Goal: Navigation & Orientation: Find specific page/section

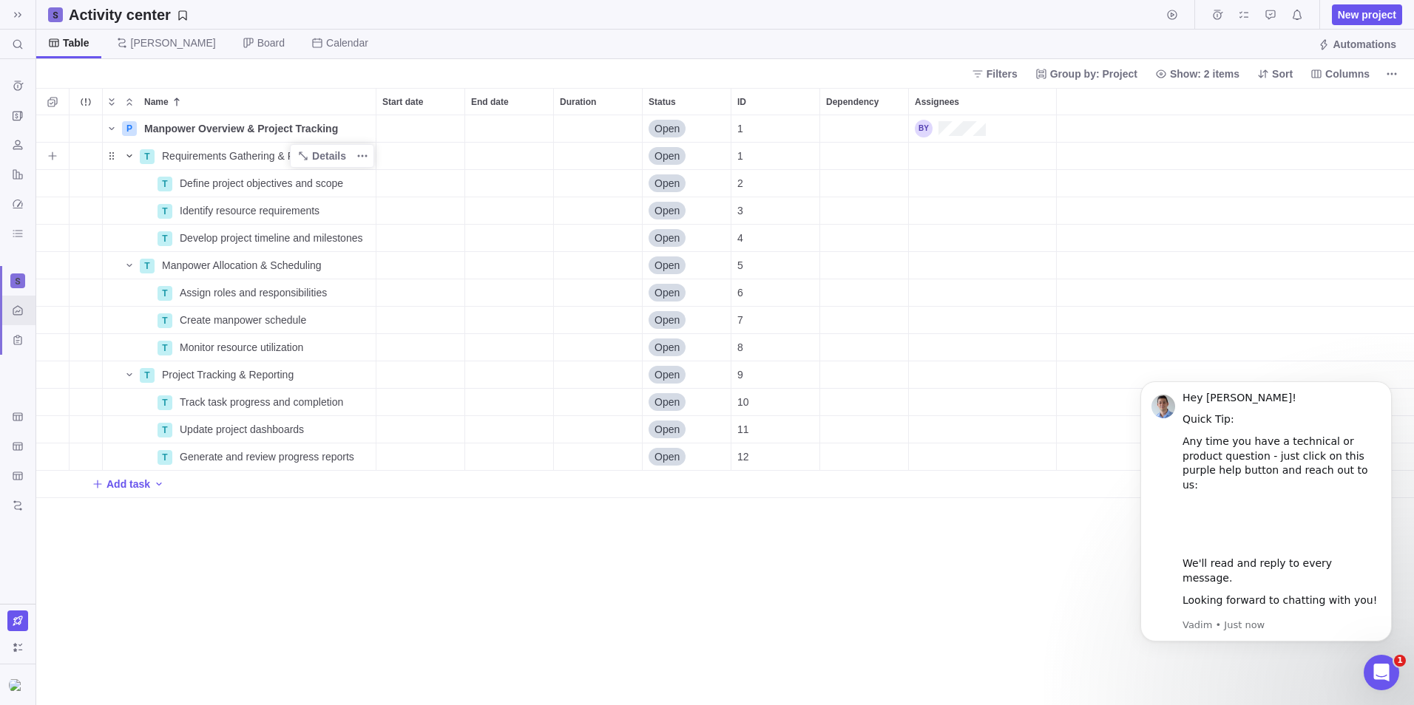
click at [132, 151] on icon "Name" at bounding box center [129, 156] width 12 height 12
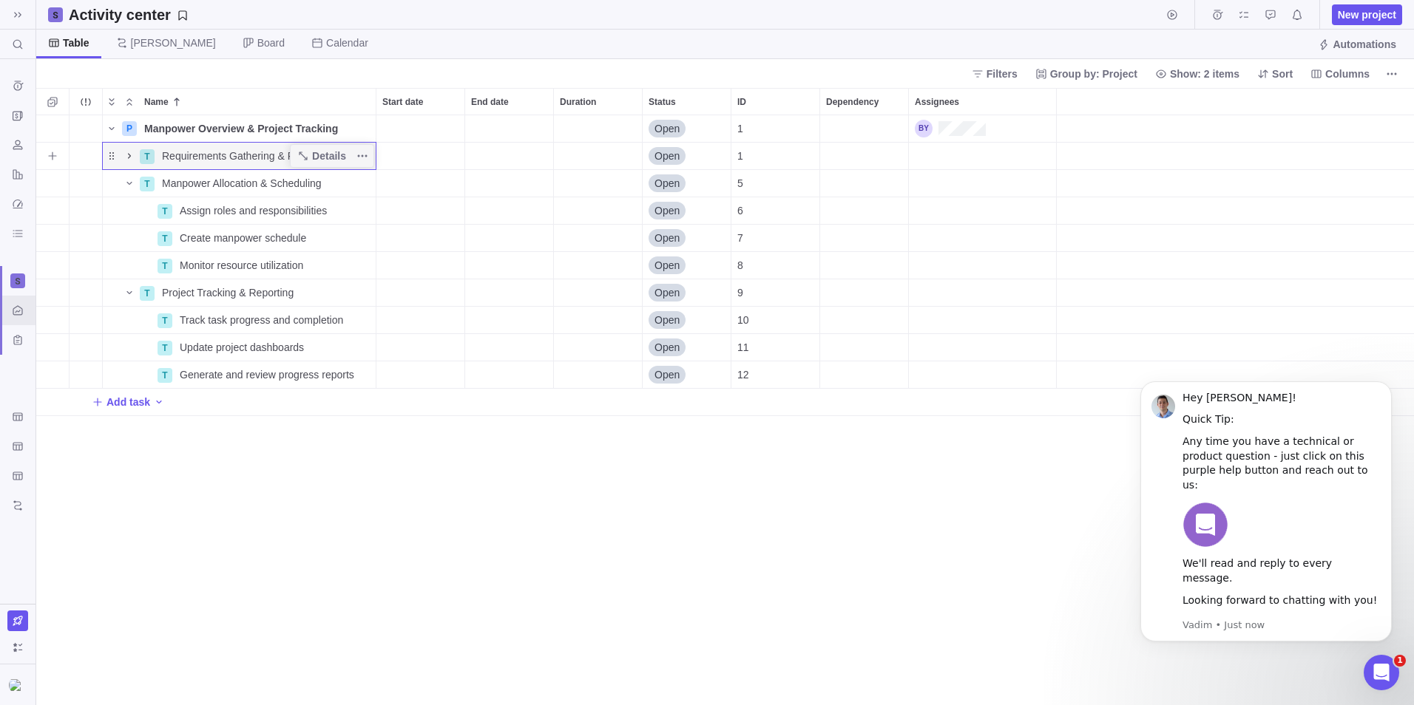
click at [131, 154] on icon "Name" at bounding box center [129, 156] width 12 height 12
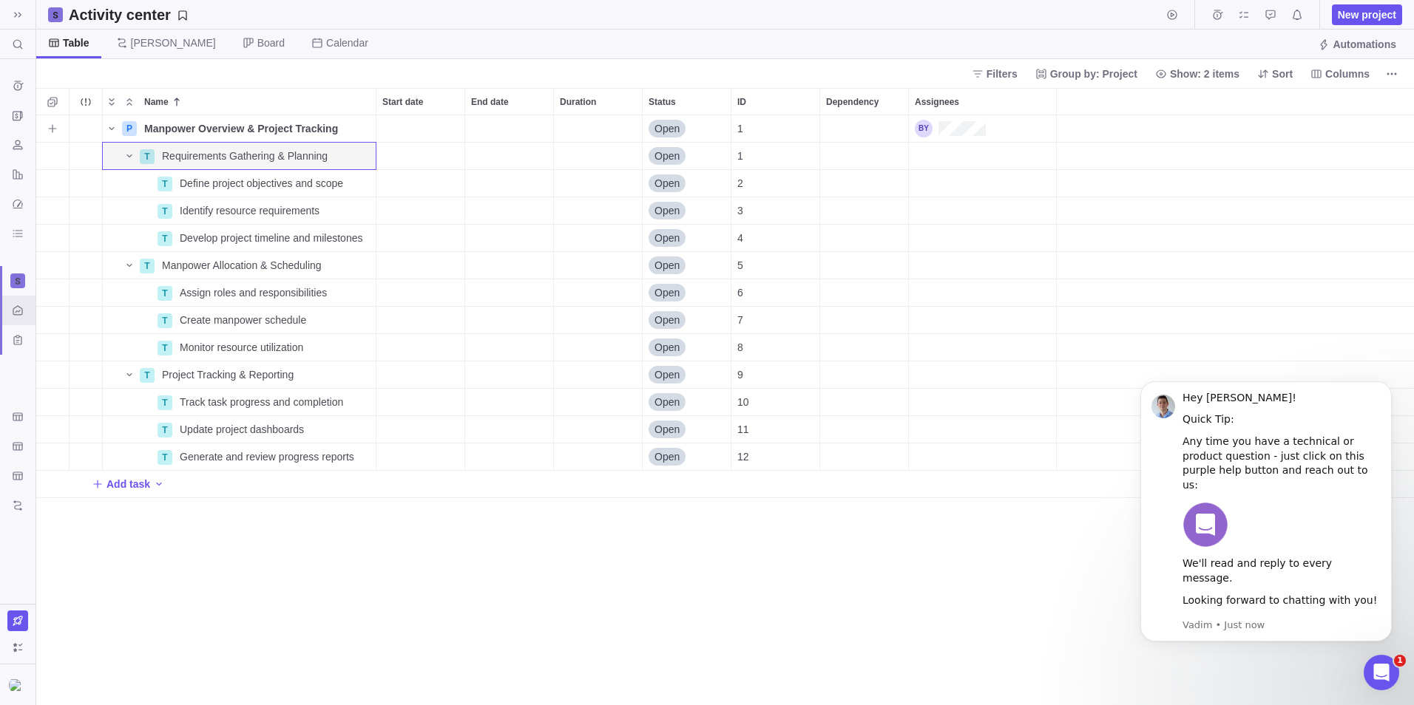
click at [564, 142] on div "Duration" at bounding box center [598, 128] width 89 height 27
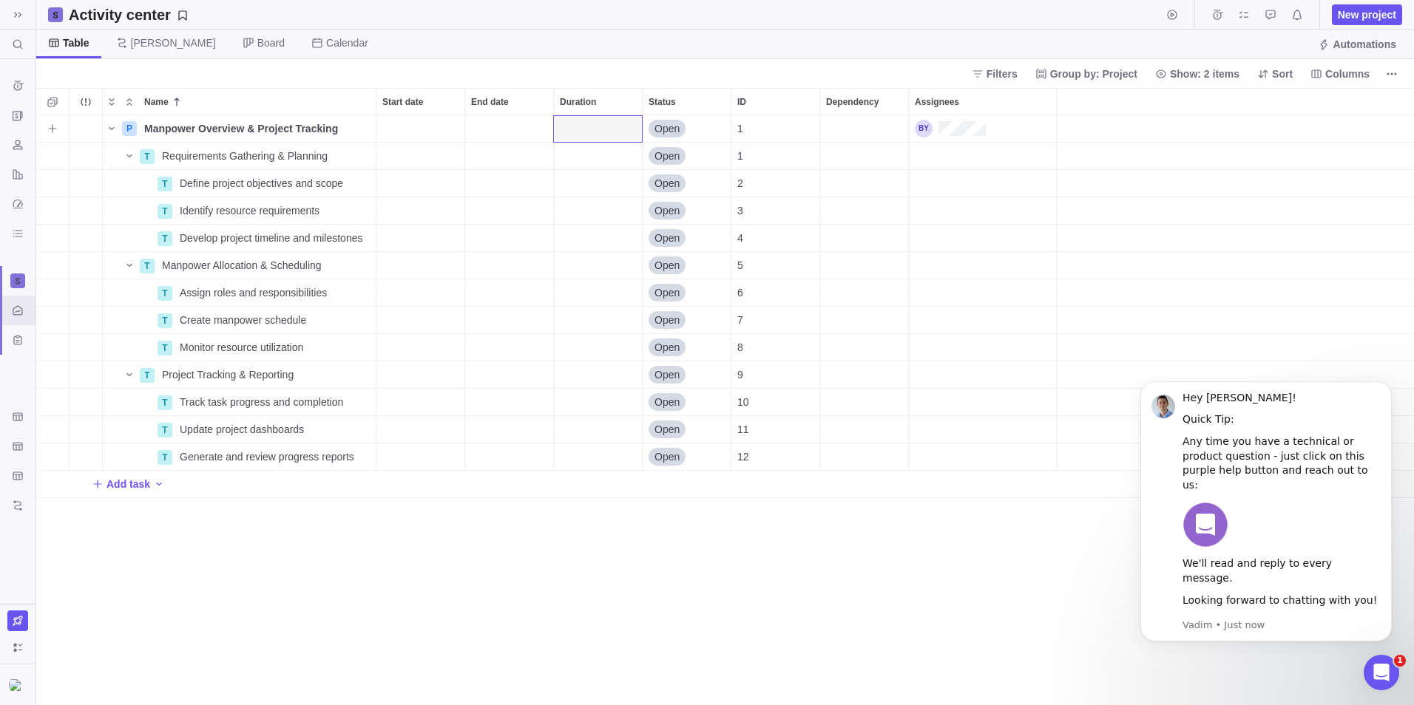
click at [565, 132] on div "Duration" at bounding box center [598, 128] width 88 height 27
click at [547, 124] on div "Name Start date End date Duration Status ID Dependency Assignees P Manpower Ove…" at bounding box center [725, 396] width 1378 height 617
click at [530, 123] on div "End date" at bounding box center [509, 128] width 88 height 27
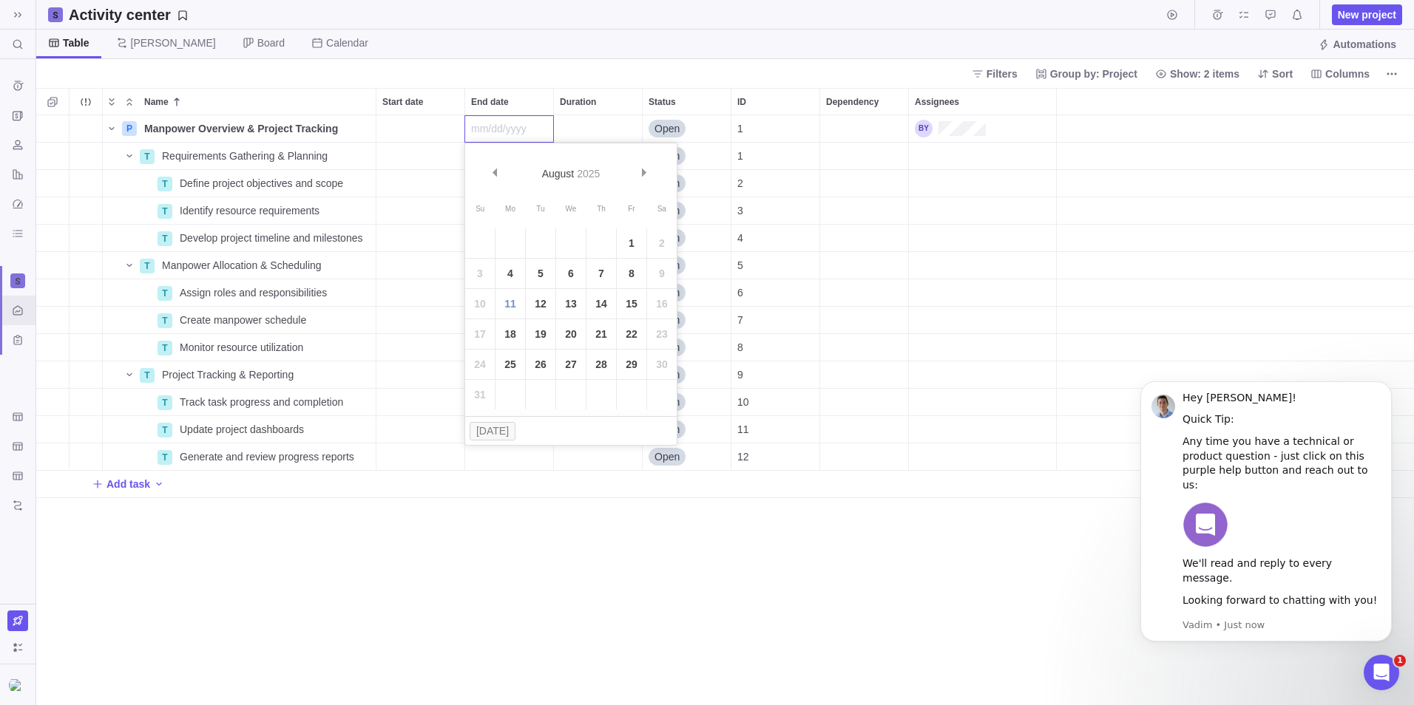
click at [529, 121] on input "End date" at bounding box center [508, 128] width 89 height 27
click at [417, 112] on div "Name Start date End date Duration Status ID Dependency Assignees P Manpower Ove…" at bounding box center [725, 396] width 1378 height 617
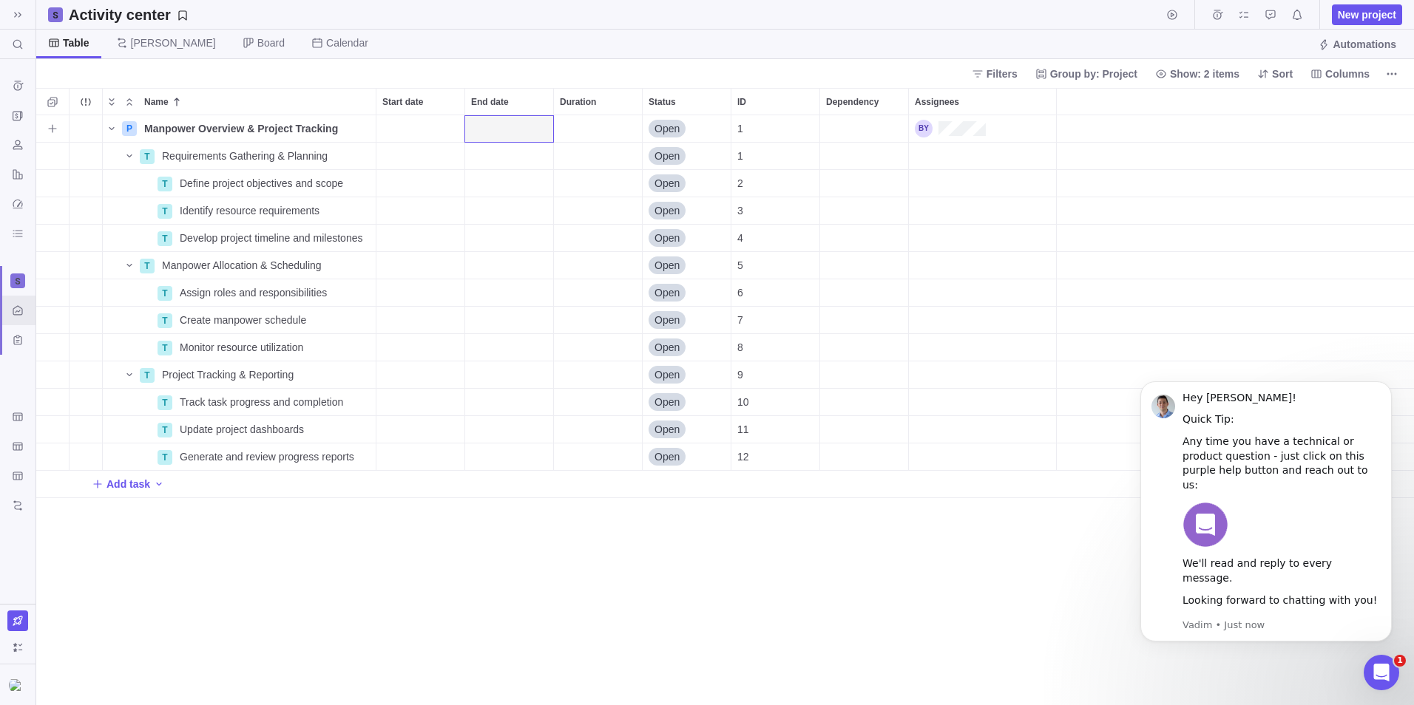
click at [692, 129] on div "Open" at bounding box center [687, 128] width 88 height 27
click at [889, 133] on div "Name Start date End date Duration Status ID Dependency Assignees P Manpower Ove…" at bounding box center [725, 396] width 1378 height 617
click at [1044, 126] on div "Assignees" at bounding box center [982, 128] width 147 height 27
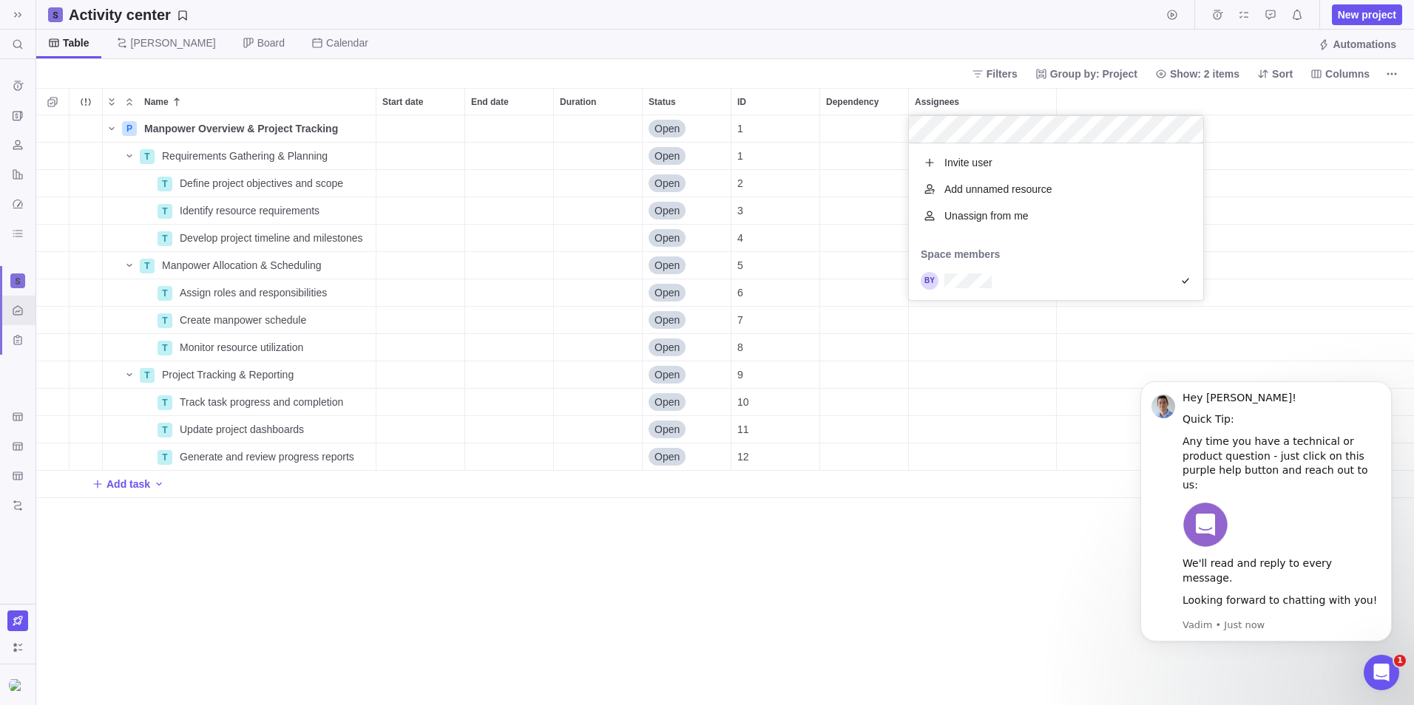
scroll to position [146, 283]
click at [1387, 223] on div "Name Start date End date Duration Status ID Dependency Assignees P Manpower Ove…" at bounding box center [725, 396] width 1378 height 617
click at [12, 73] on div "Time logs history" at bounding box center [17, 86] width 35 height 30
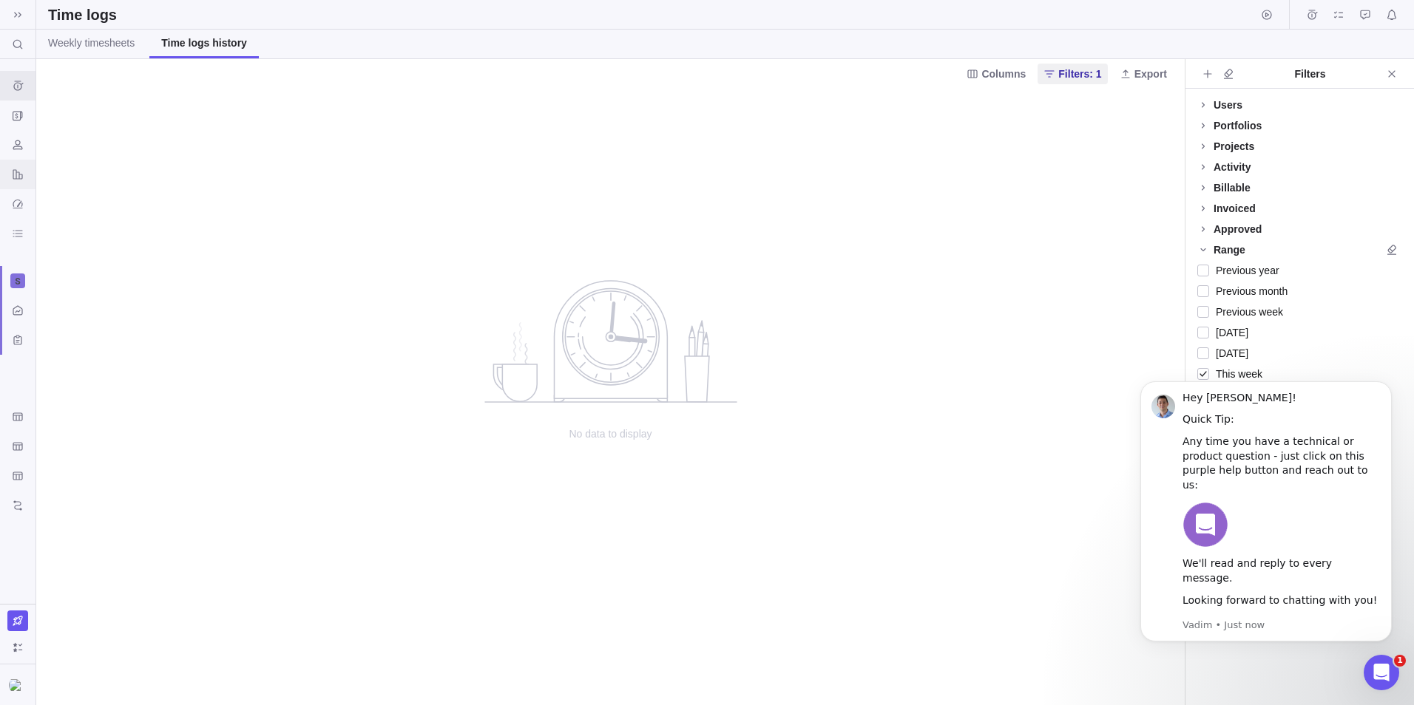
click at [18, 169] on icon "Reports" at bounding box center [18, 175] width 12 height 12
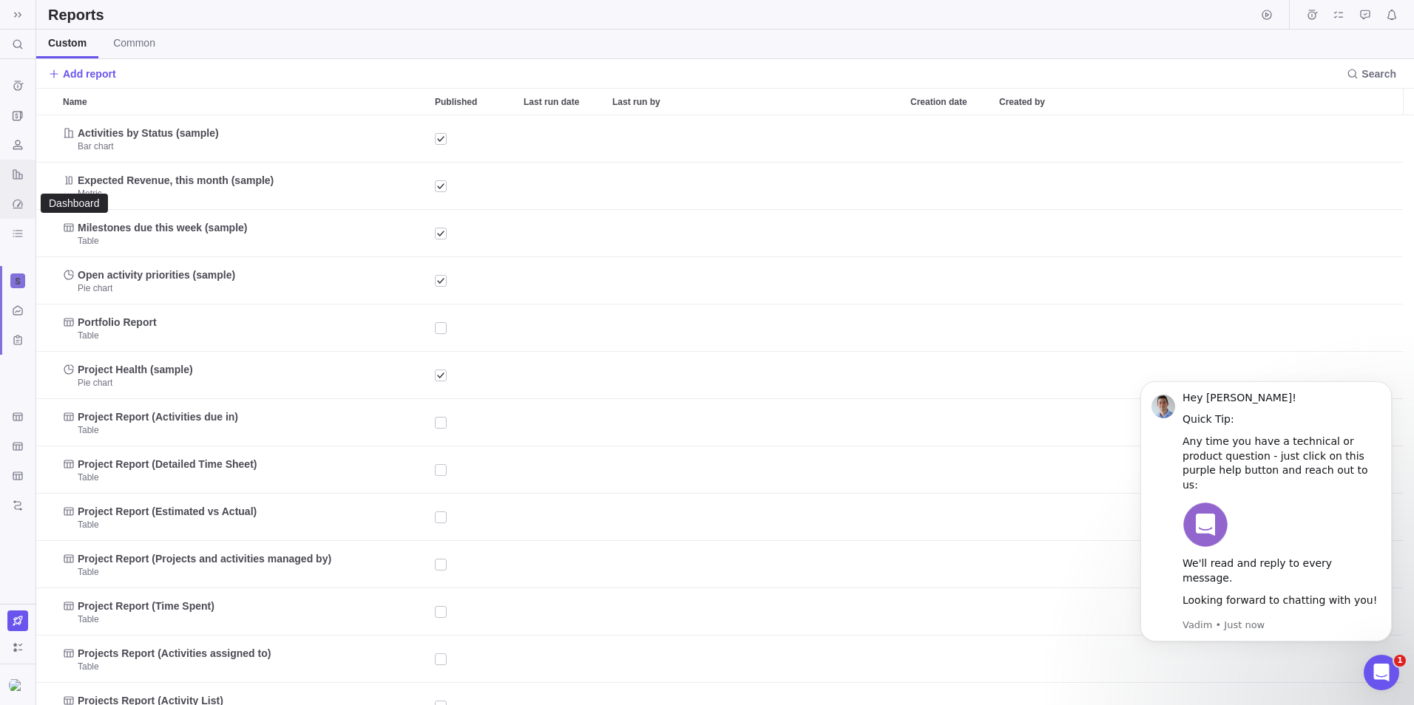
scroll to position [579, 1366]
click at [20, 211] on div "Dashboard" at bounding box center [18, 204] width 24 height 24
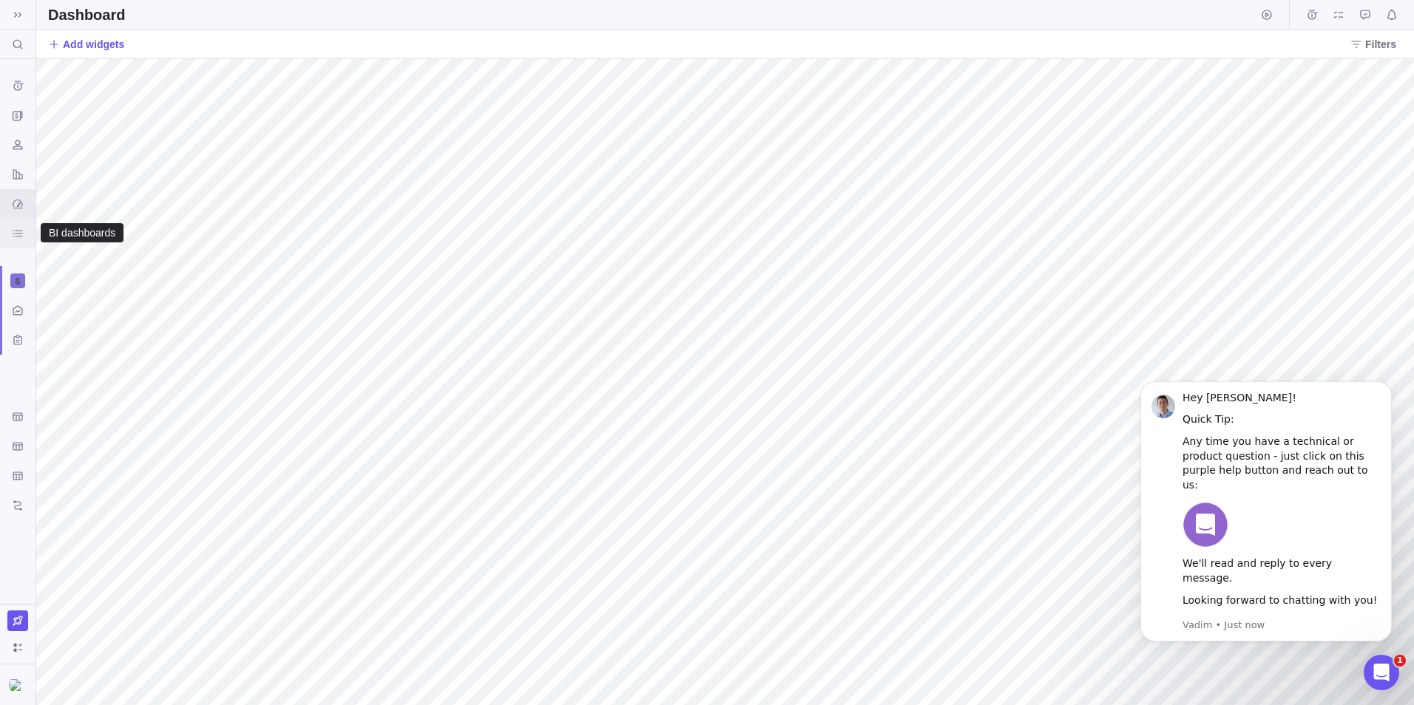
click at [11, 234] on div "BI dashboards" at bounding box center [18, 234] width 24 height 24
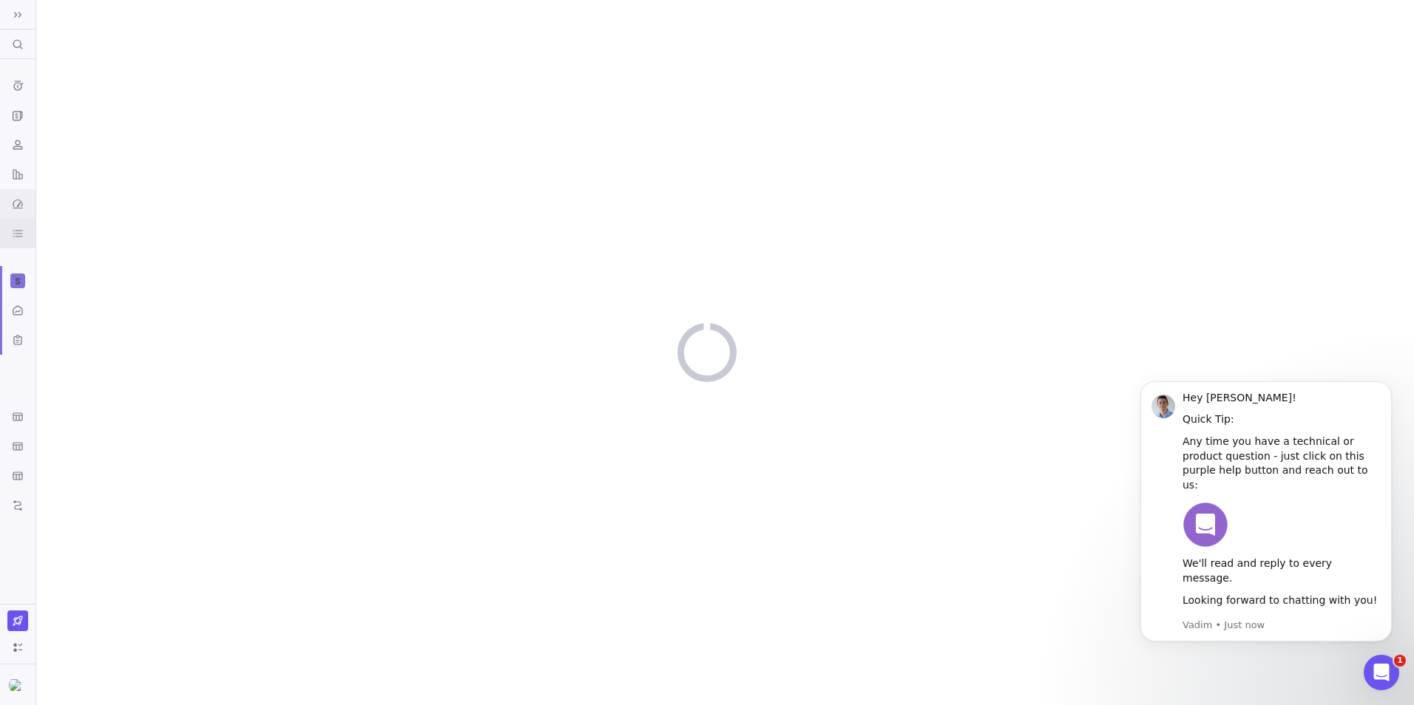
click at [3, 208] on div "Dashboard" at bounding box center [17, 204] width 35 height 30
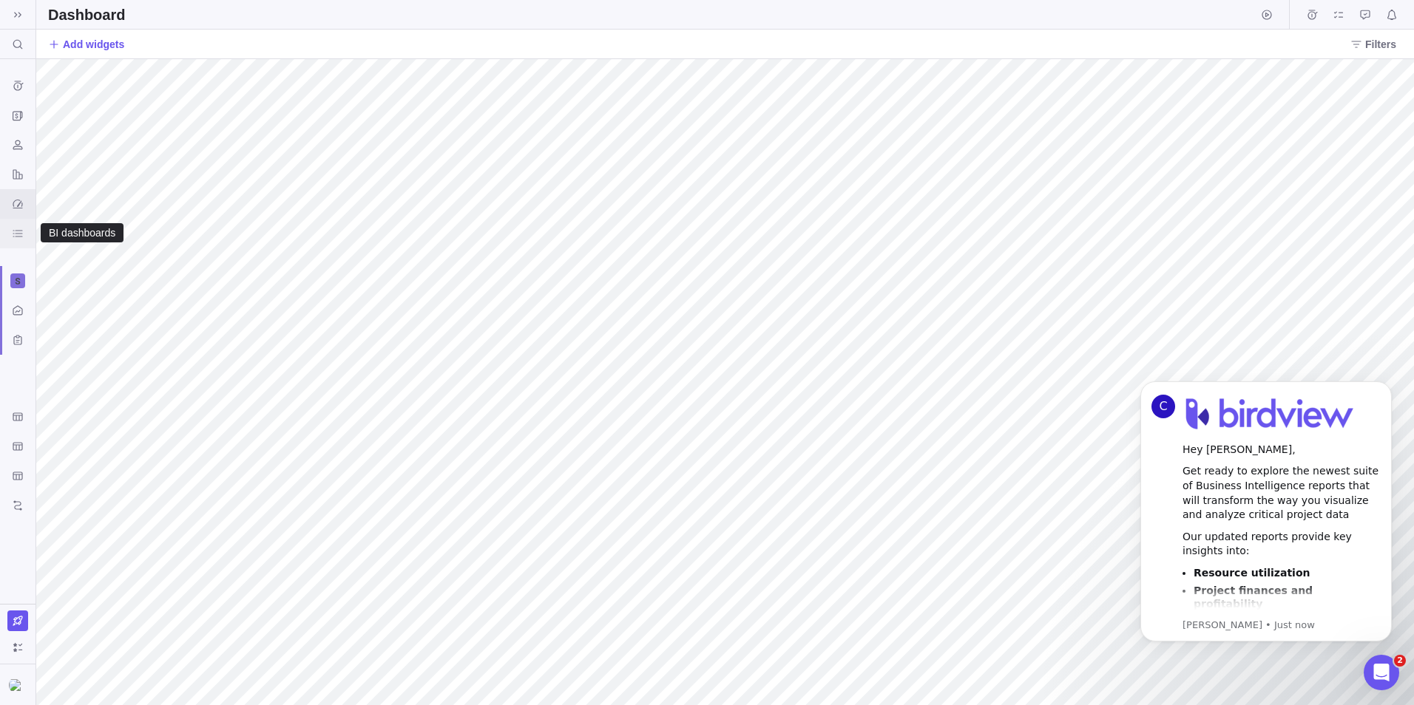
click at [18, 237] on icon "BI dashboards" at bounding box center [18, 234] width 12 height 12
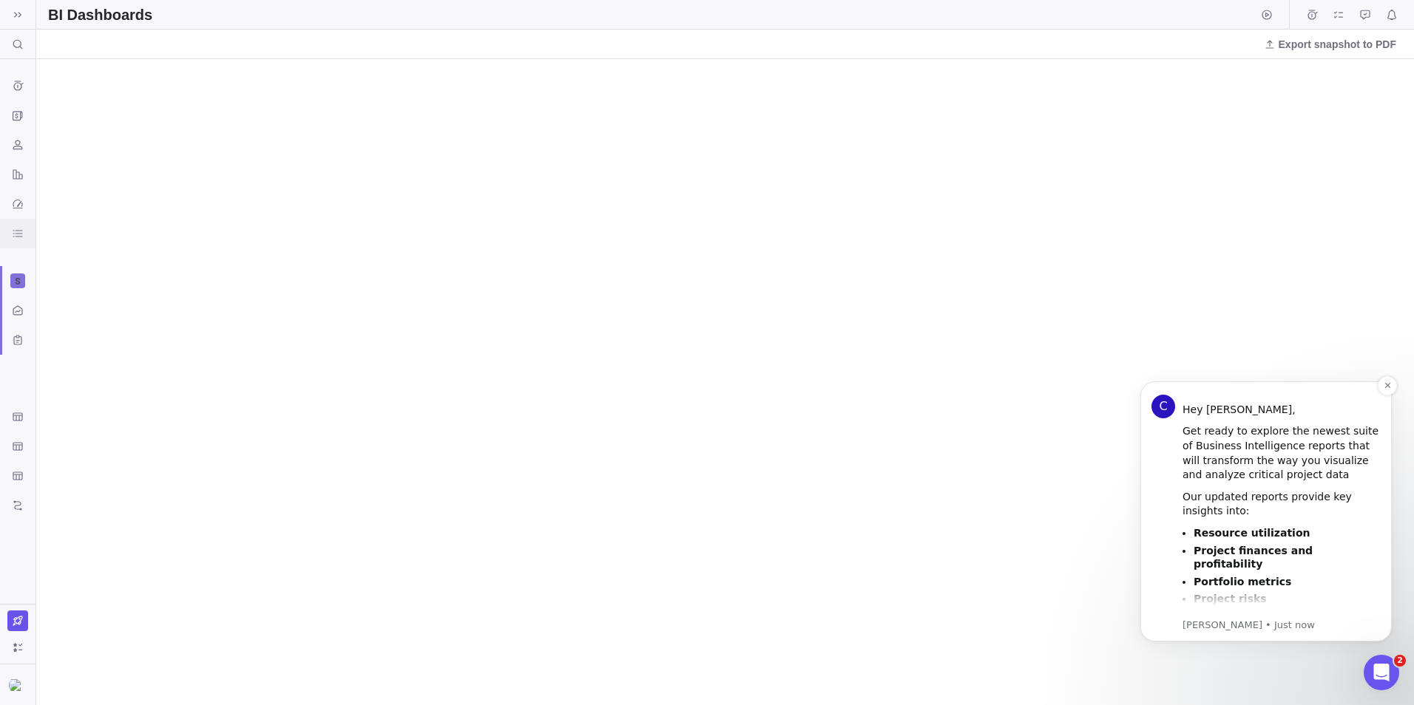
scroll to position [106, 0]
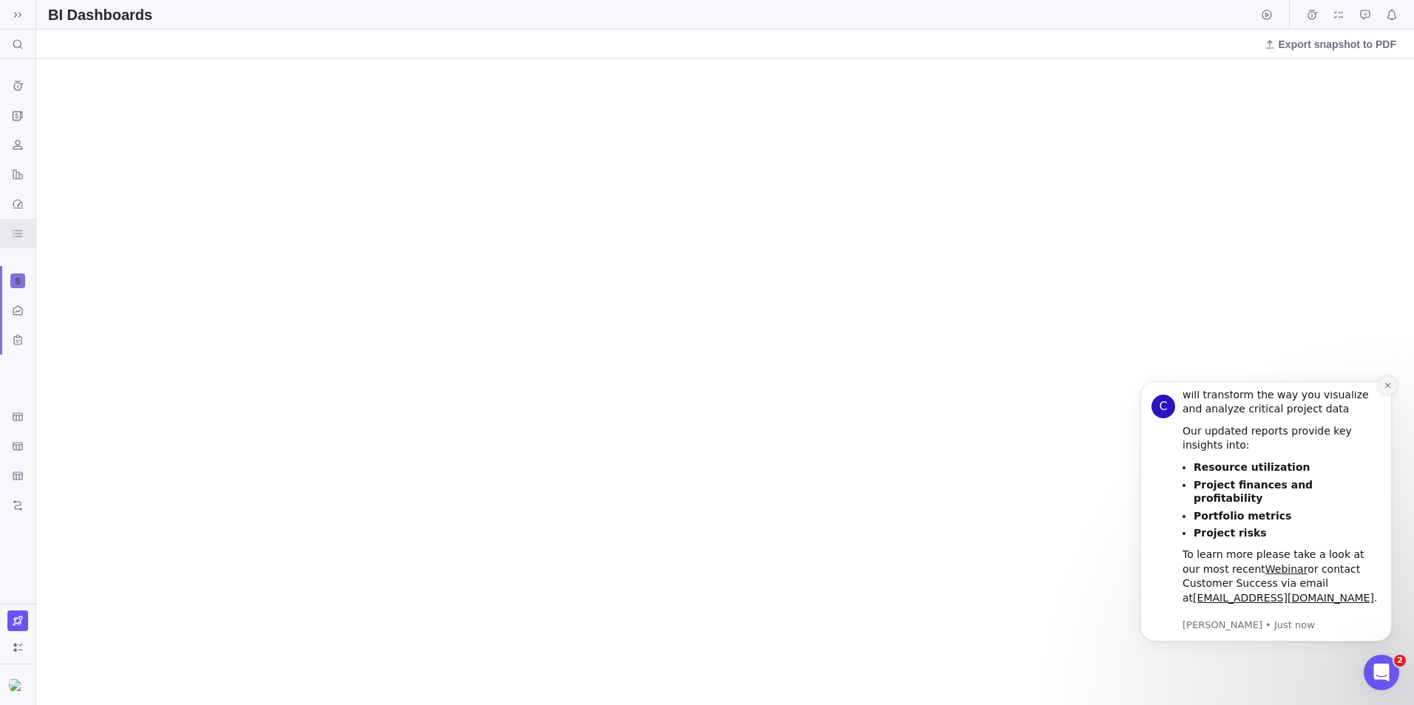
click at [1385, 384] on icon "Dismiss notification" at bounding box center [1387, 386] width 8 height 8
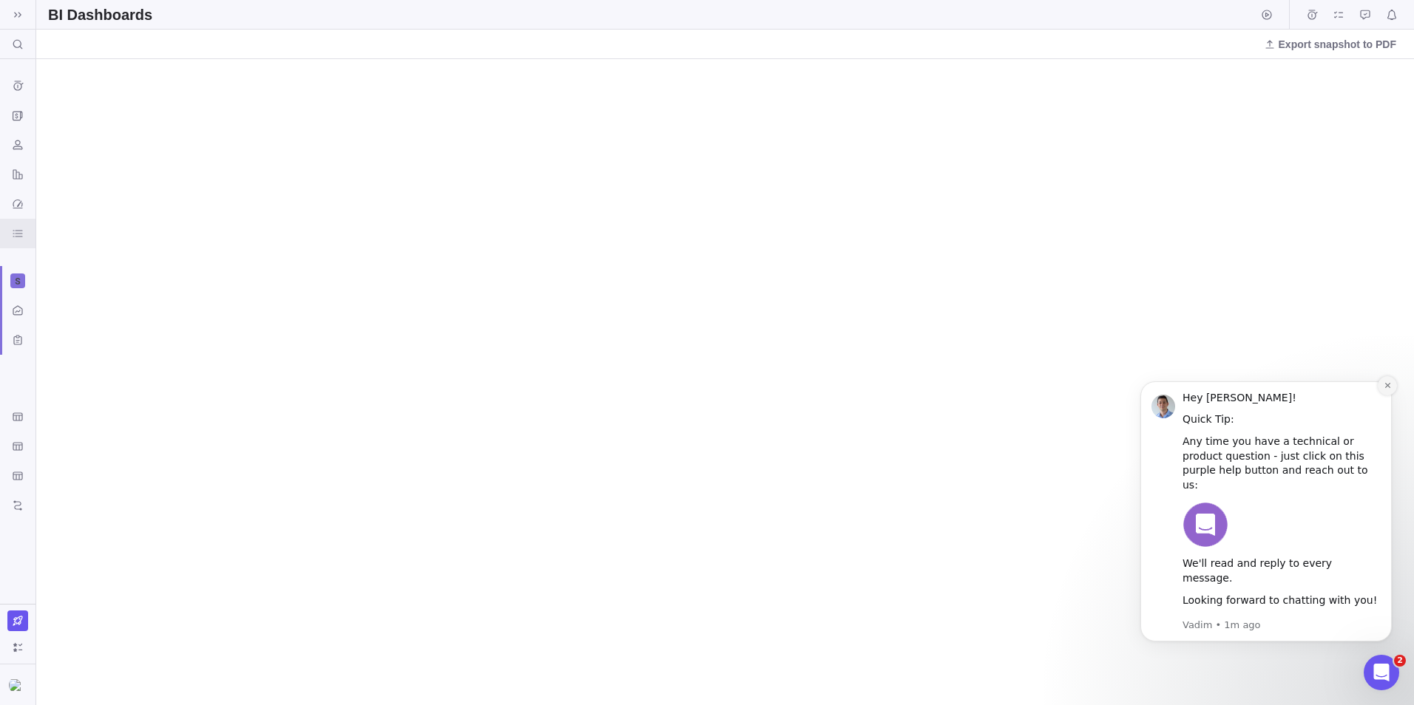
click at [1388, 390] on icon "Dismiss notification" at bounding box center [1387, 386] width 8 height 8
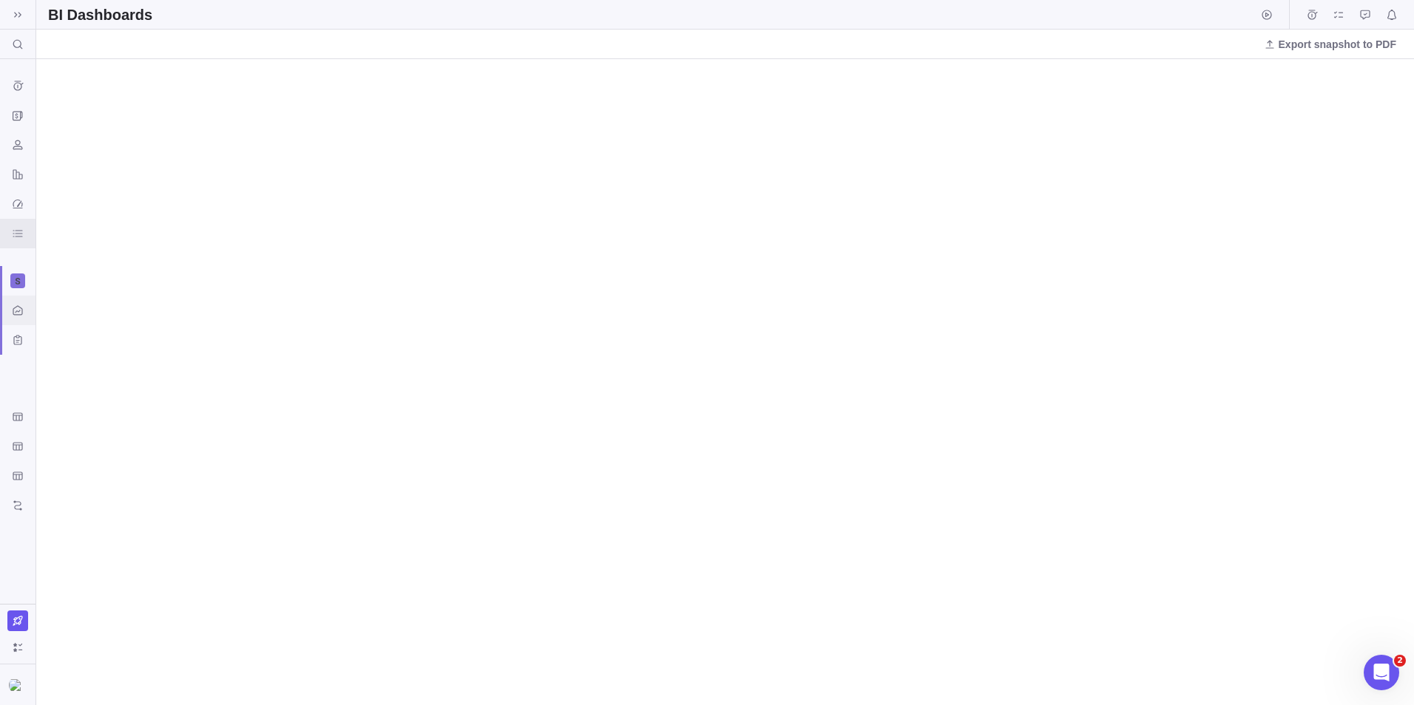
click at [20, 310] on icon "Activity center" at bounding box center [18, 311] width 12 height 12
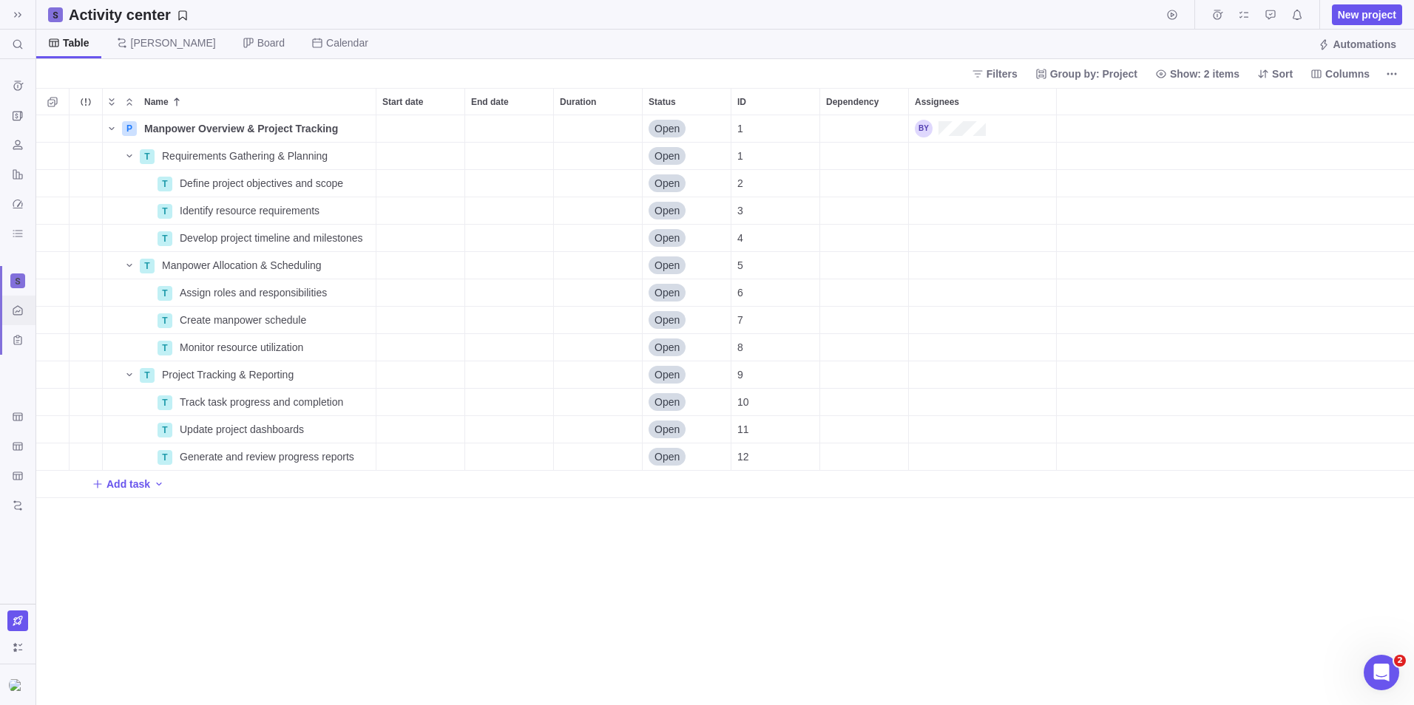
scroll to position [579, 1366]
click at [20, 95] on div "Time logs history" at bounding box center [18, 86] width 24 height 24
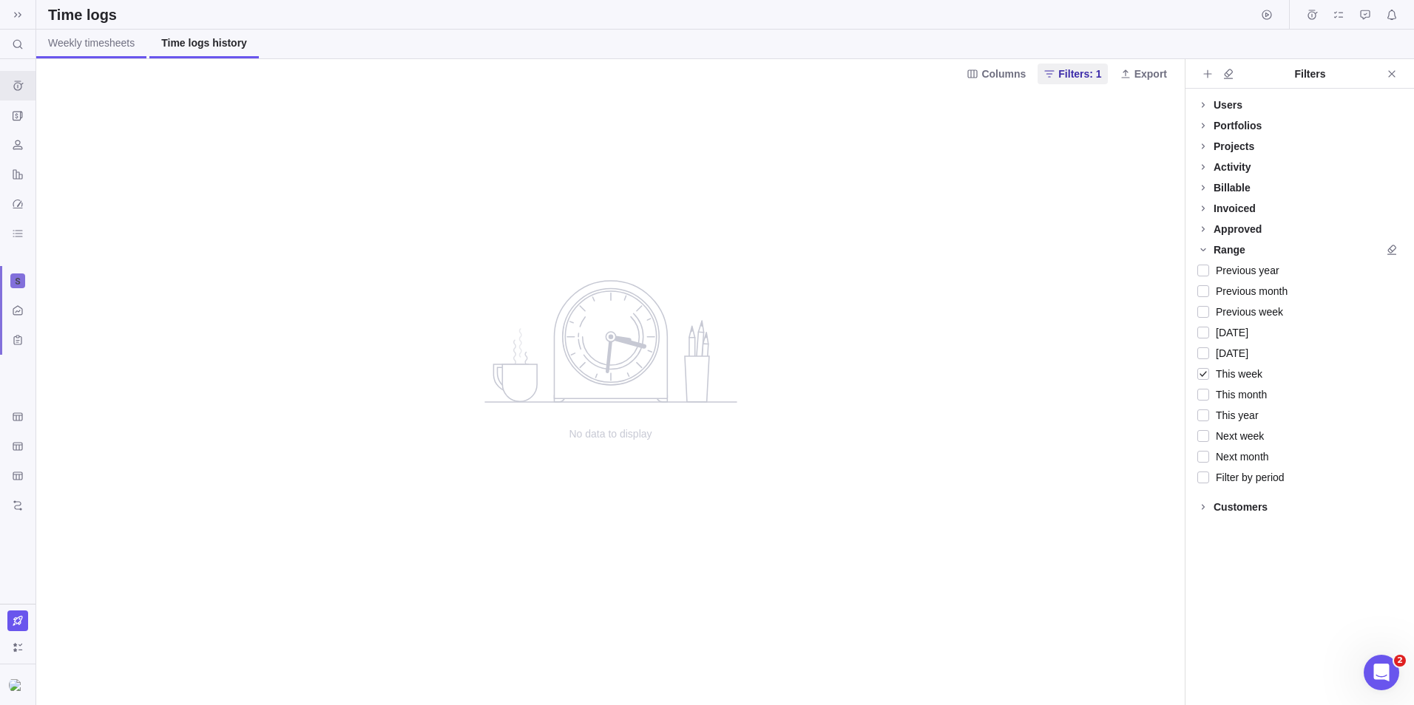
click at [90, 45] on span "Weekly timesheets" at bounding box center [91, 42] width 87 height 15
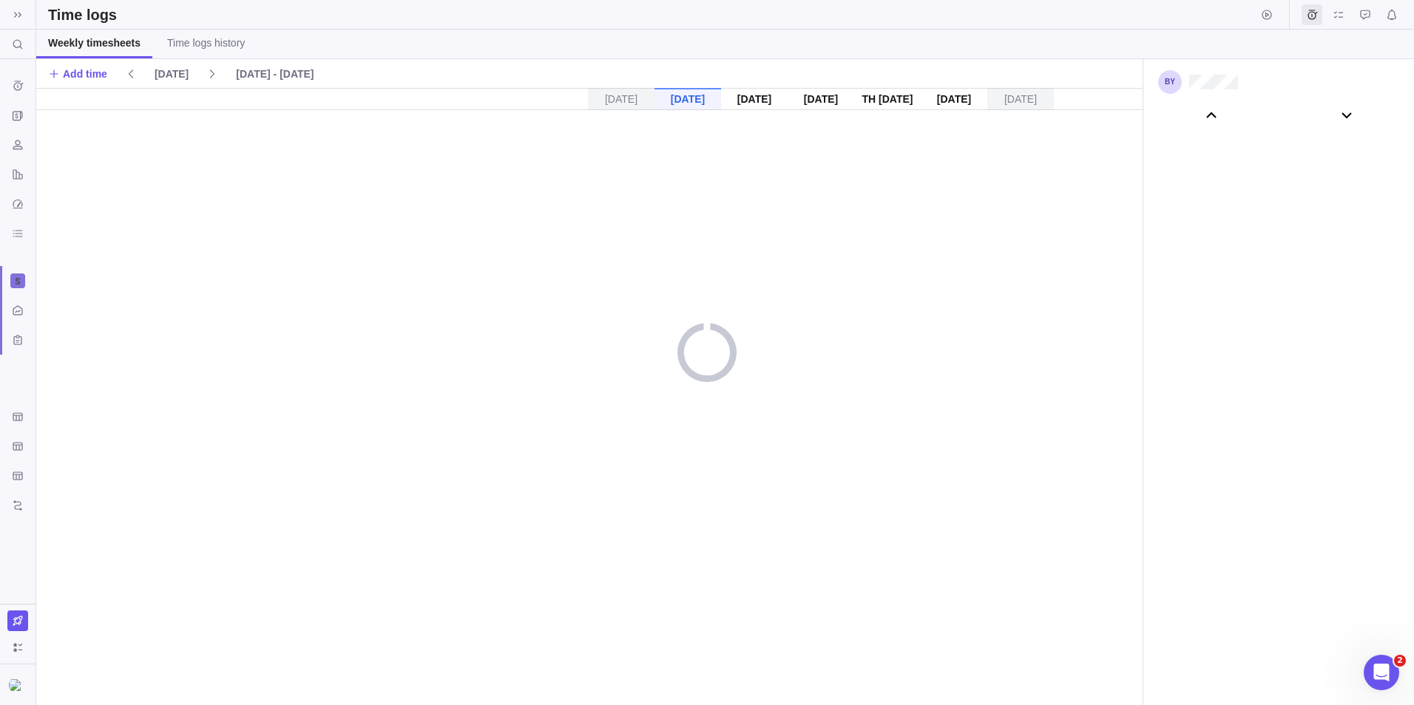
scroll to position [82199, 0]
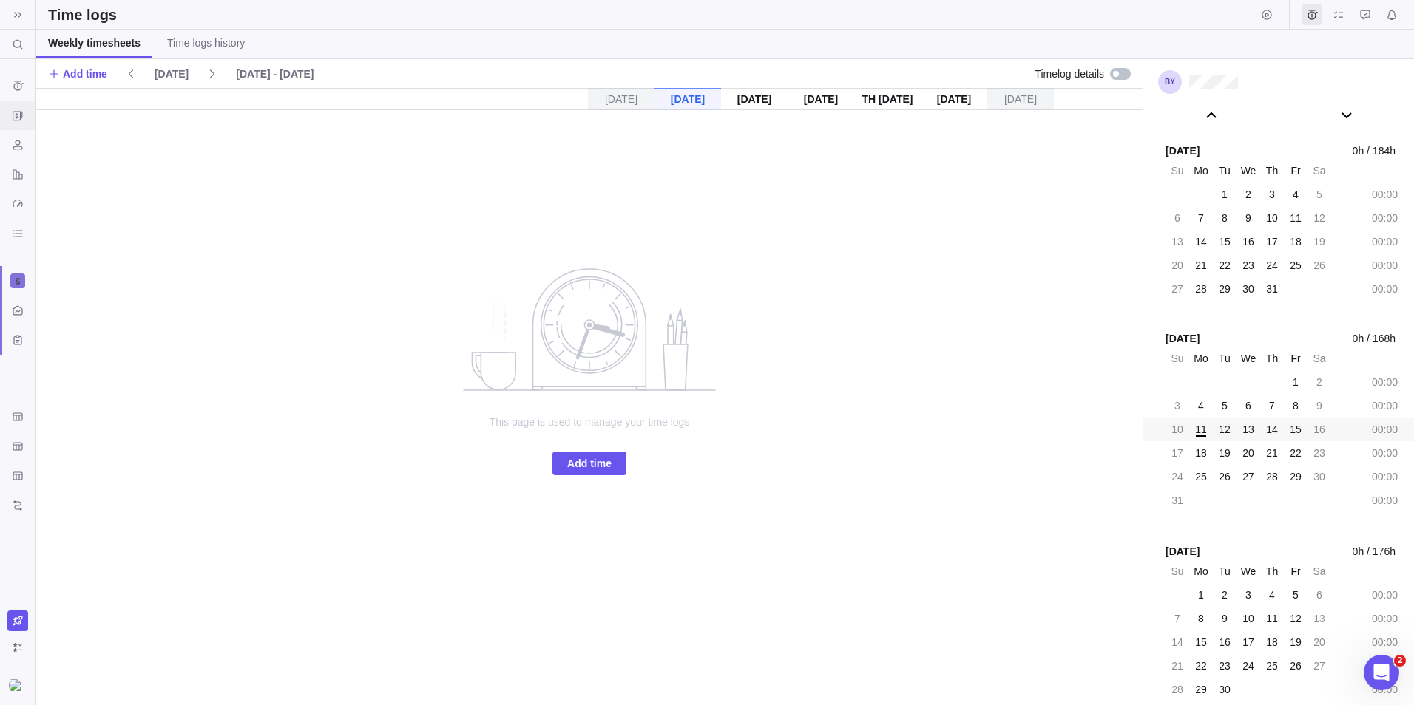
click at [13, 127] on div "Invoices" at bounding box center [17, 116] width 35 height 30
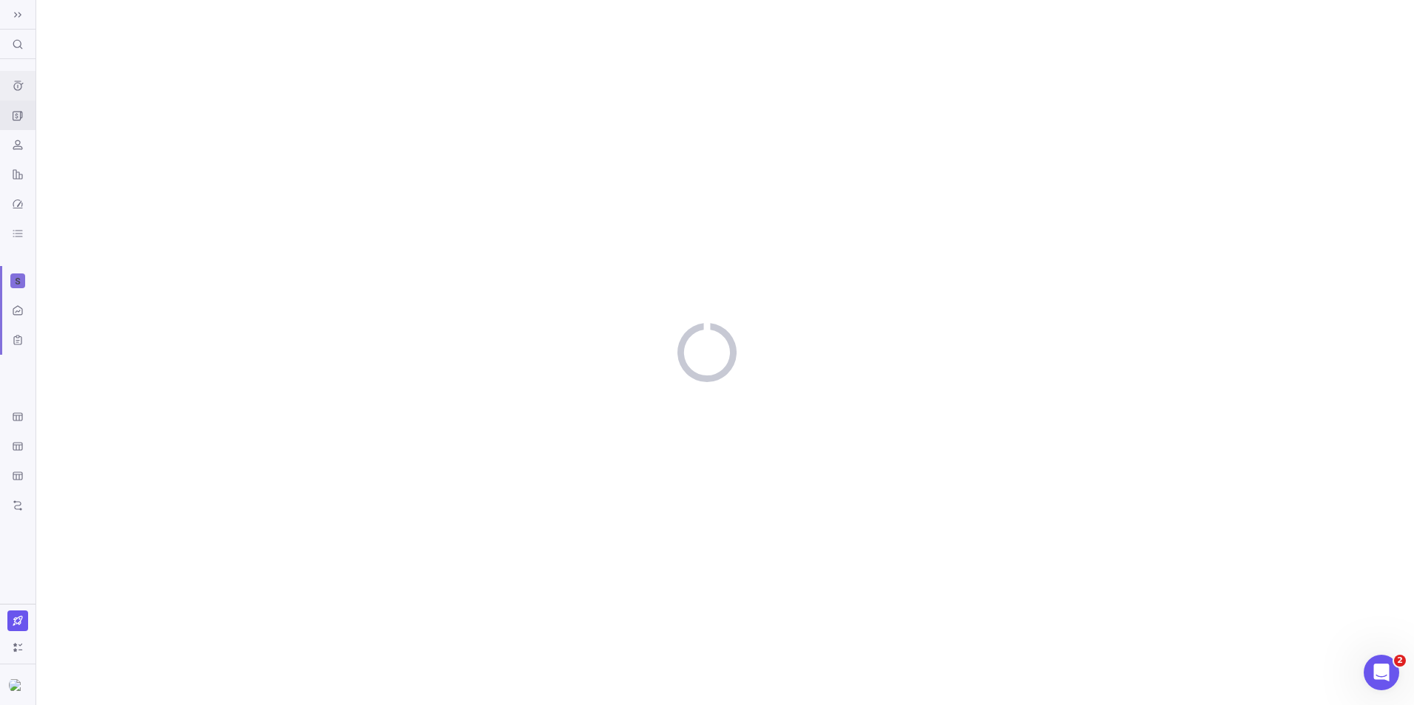
click at [16, 81] on icon "Time logs history" at bounding box center [18, 86] width 12 height 12
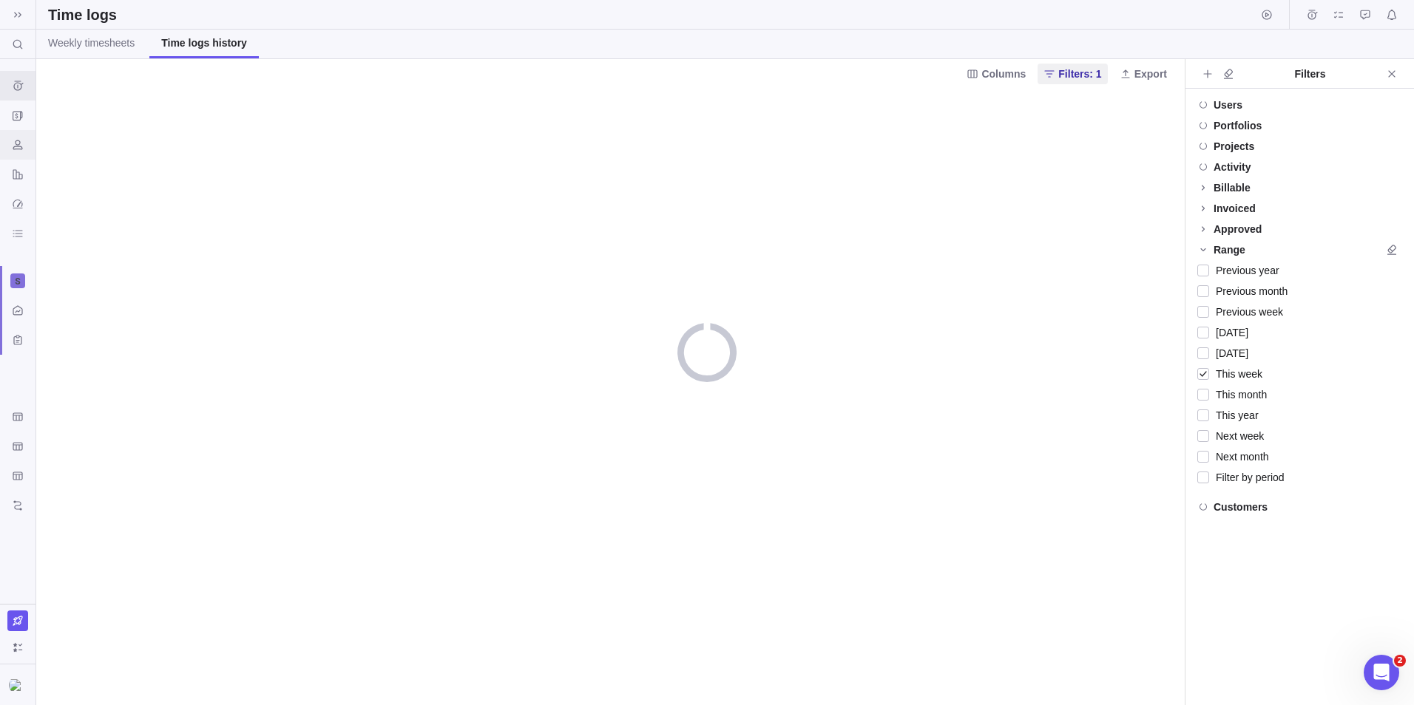
click at [23, 137] on div "Resources" at bounding box center [18, 145] width 24 height 24
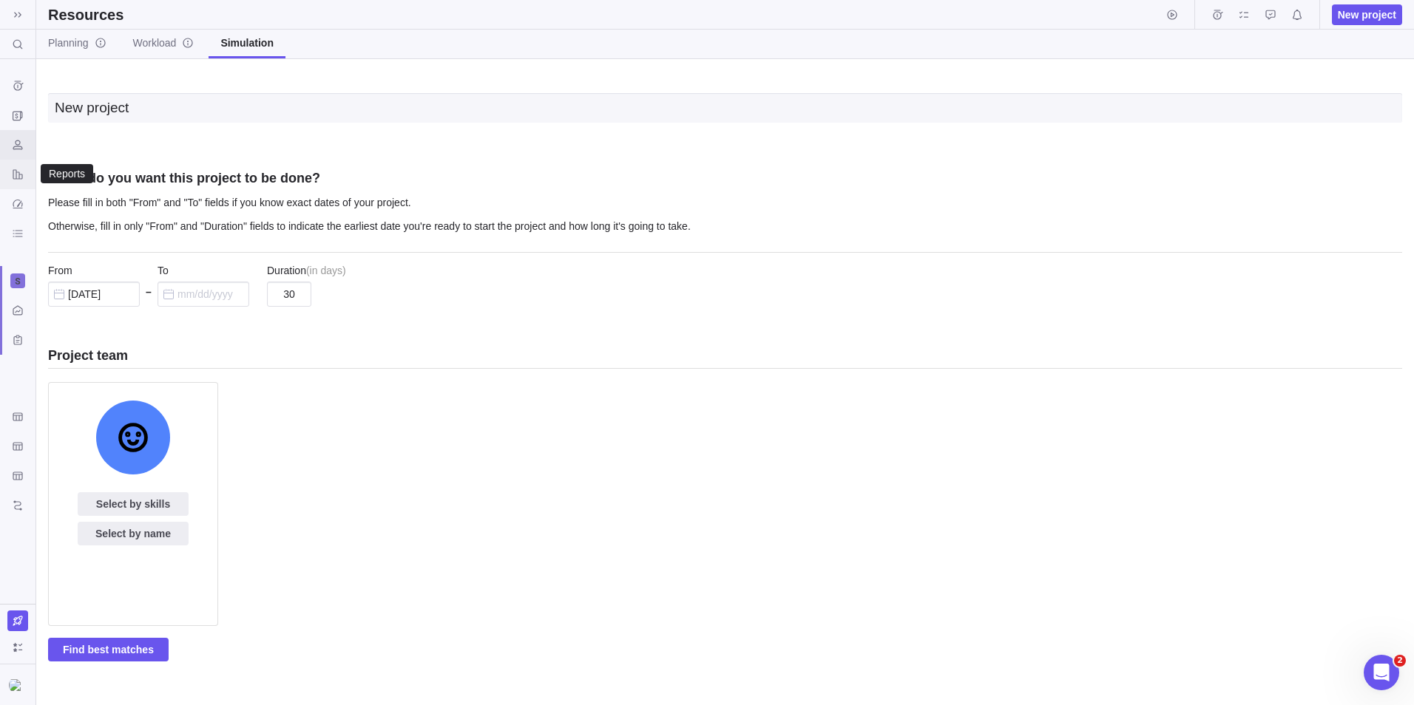
click at [23, 164] on div "Reports" at bounding box center [18, 175] width 24 height 24
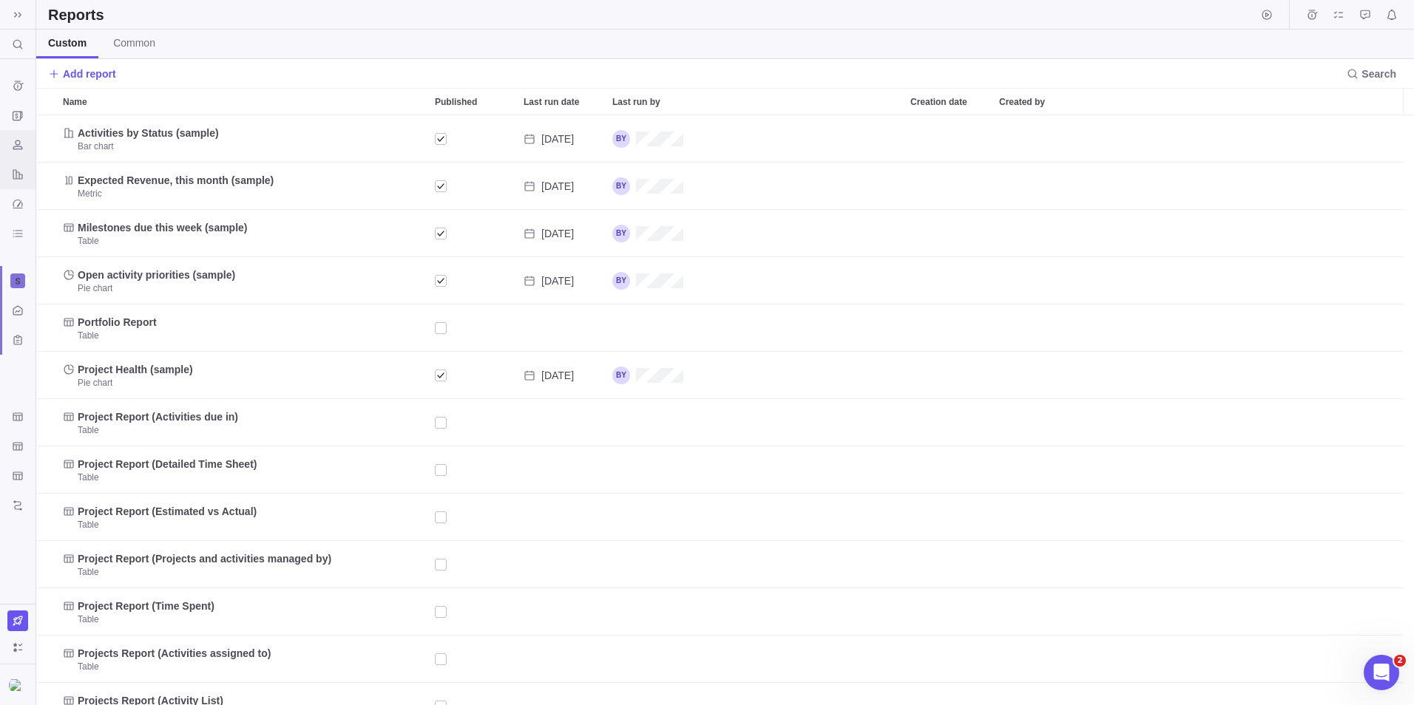
scroll to position [579, 1366]
click at [18, 88] on icon "Time logs history" at bounding box center [18, 86] width 10 height 10
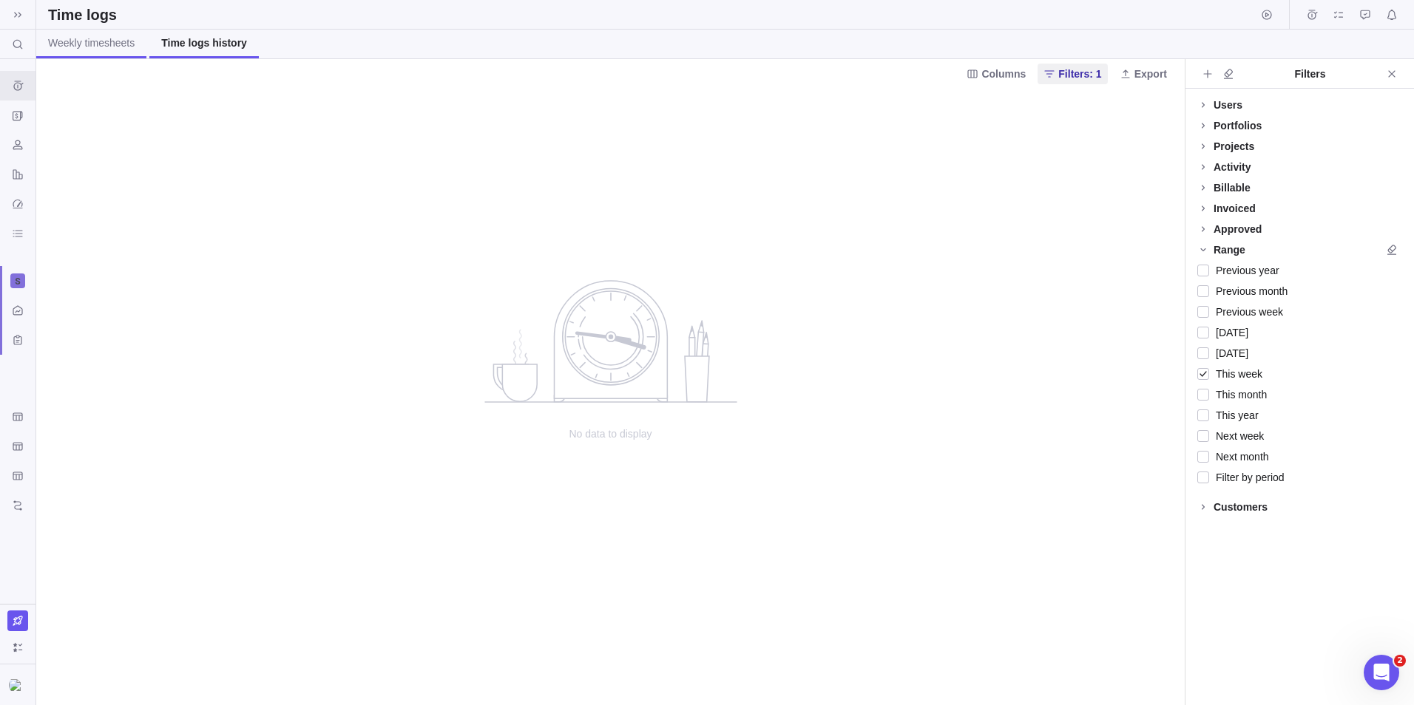
click at [89, 49] on span "Weekly timesheets" at bounding box center [91, 42] width 87 height 15
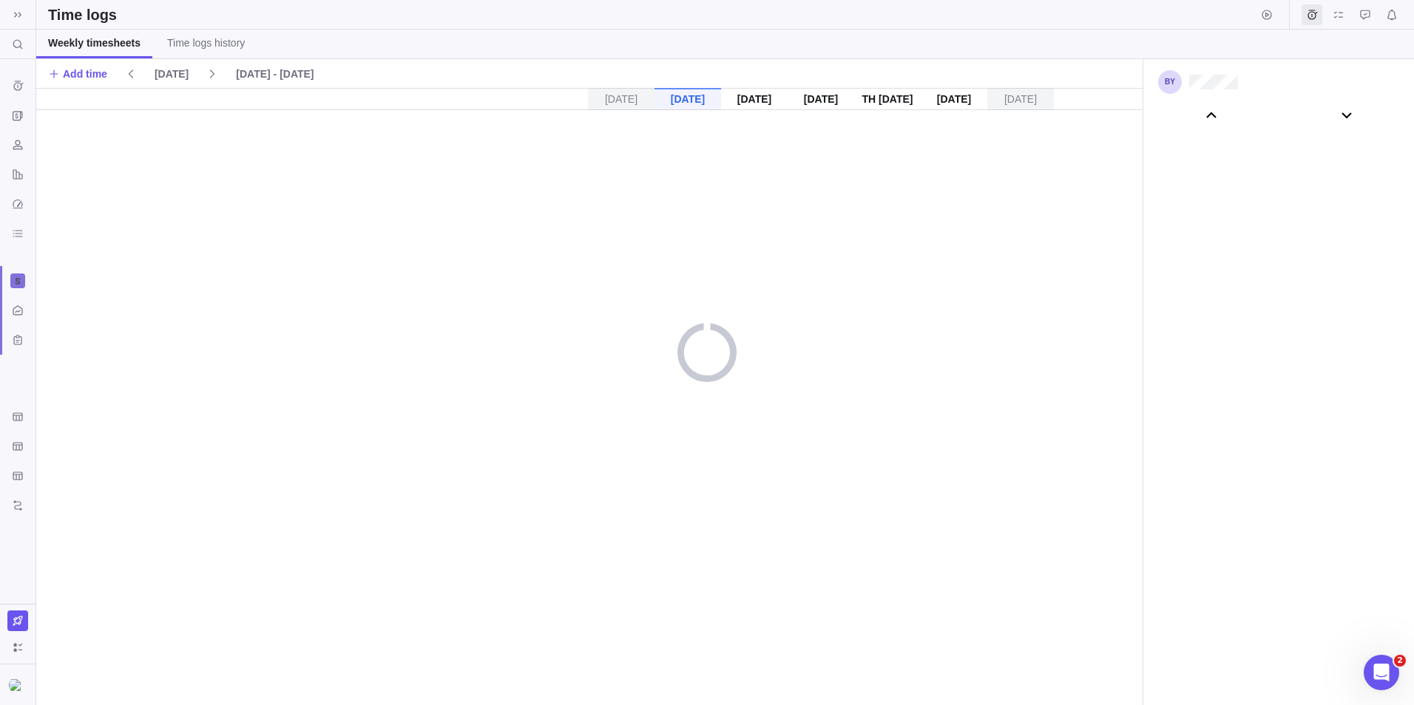
scroll to position [82199, 0]
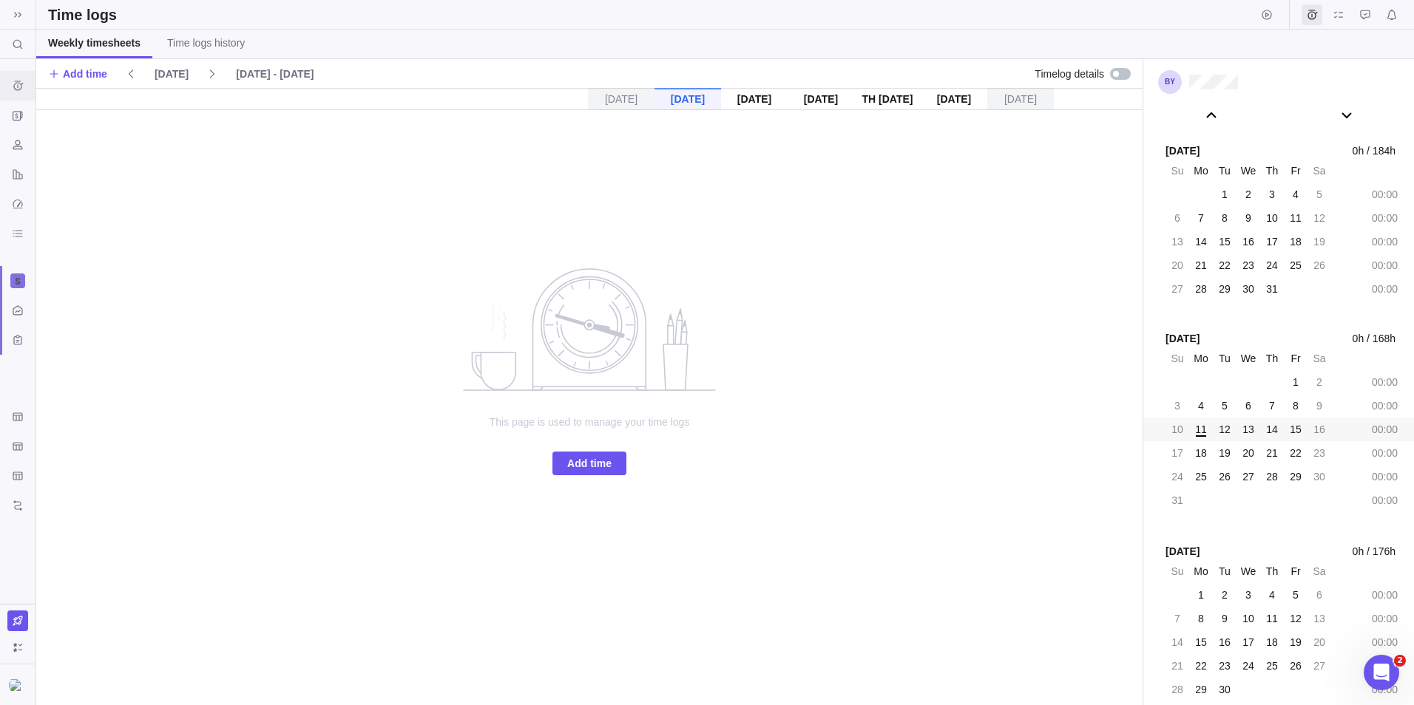
click at [14, 85] on icon "Time logs history" at bounding box center [18, 86] width 10 height 10
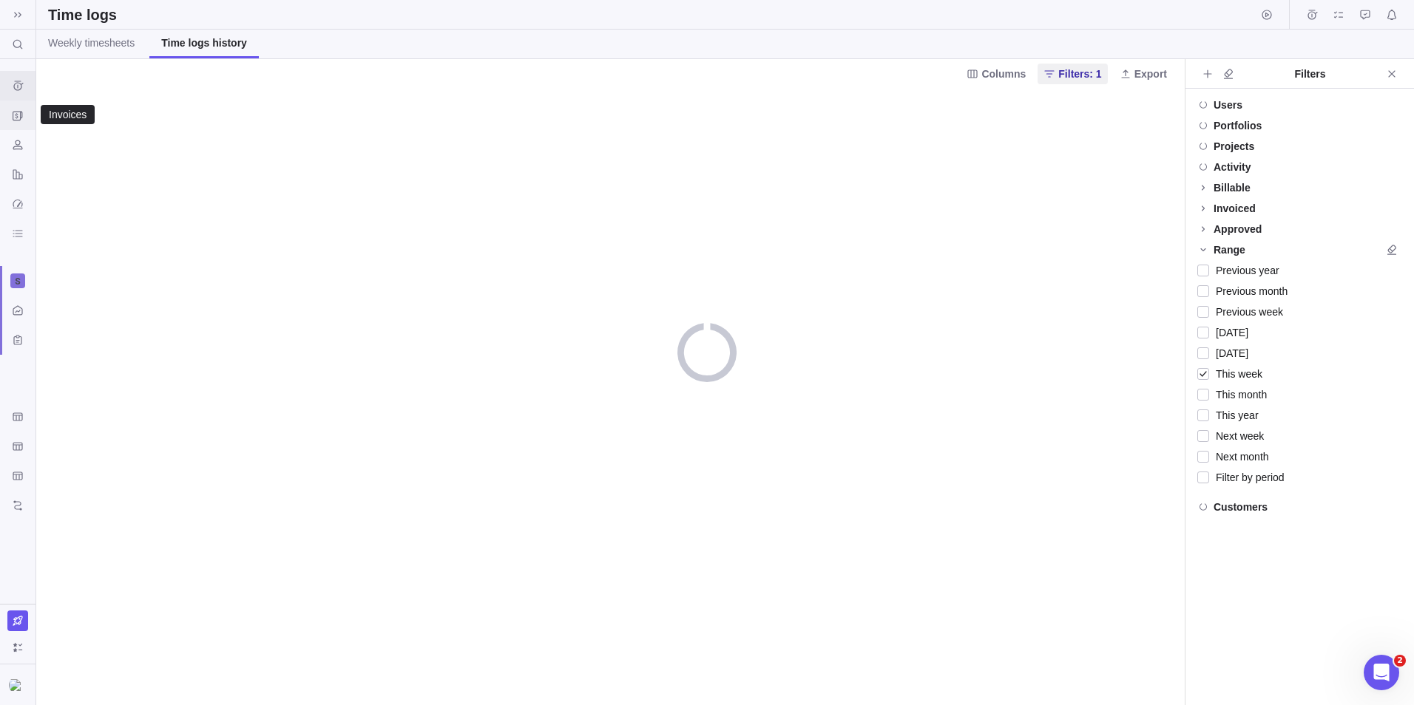
click at [22, 121] on div "Invoices" at bounding box center [18, 116] width 24 height 24
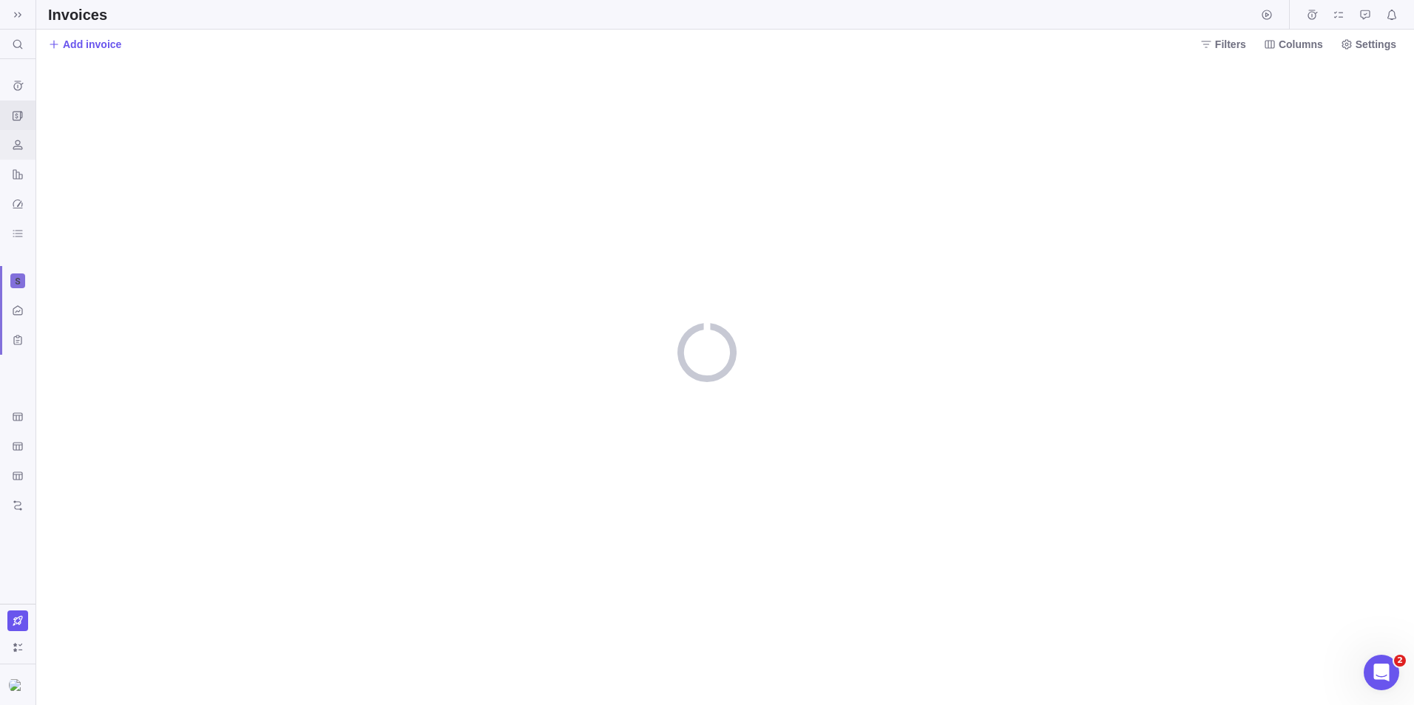
click at [22, 134] on div "Resources" at bounding box center [18, 145] width 24 height 24
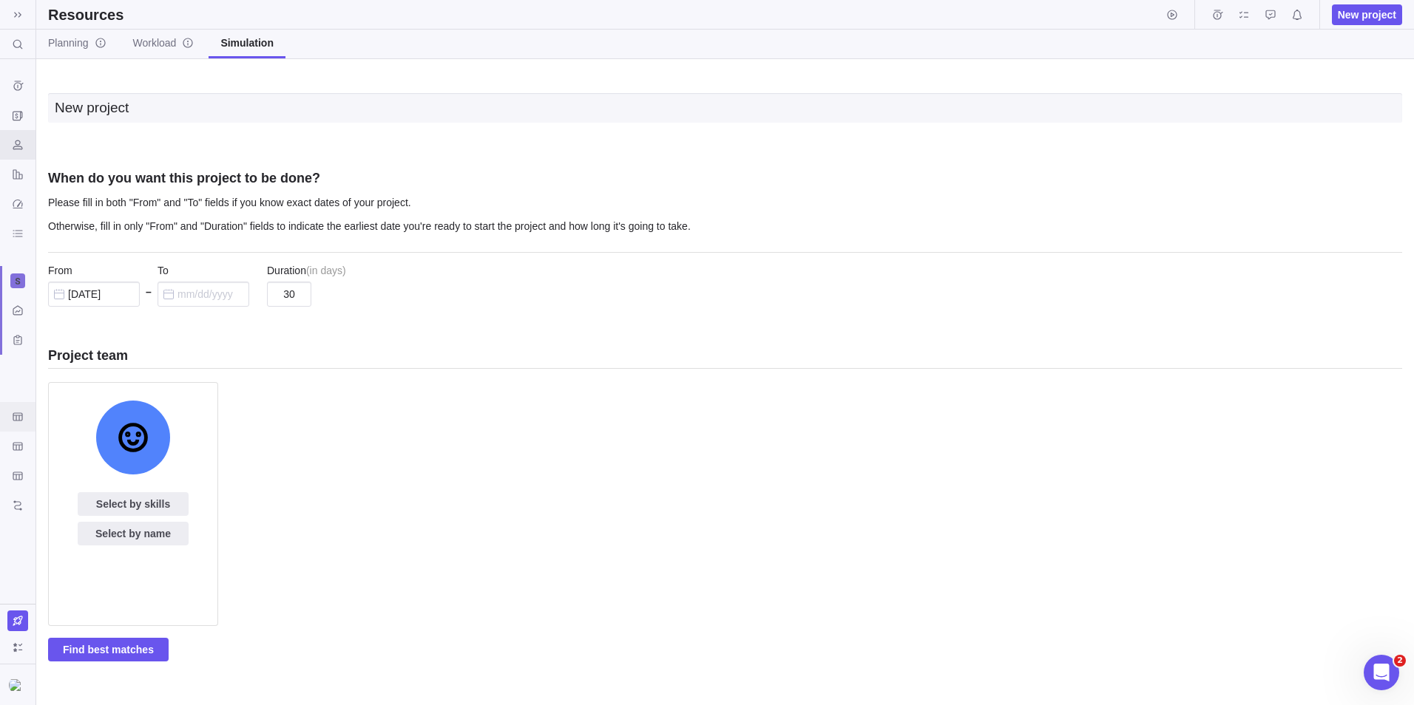
click at [13, 426] on div "Get Started" at bounding box center [18, 417] width 24 height 24
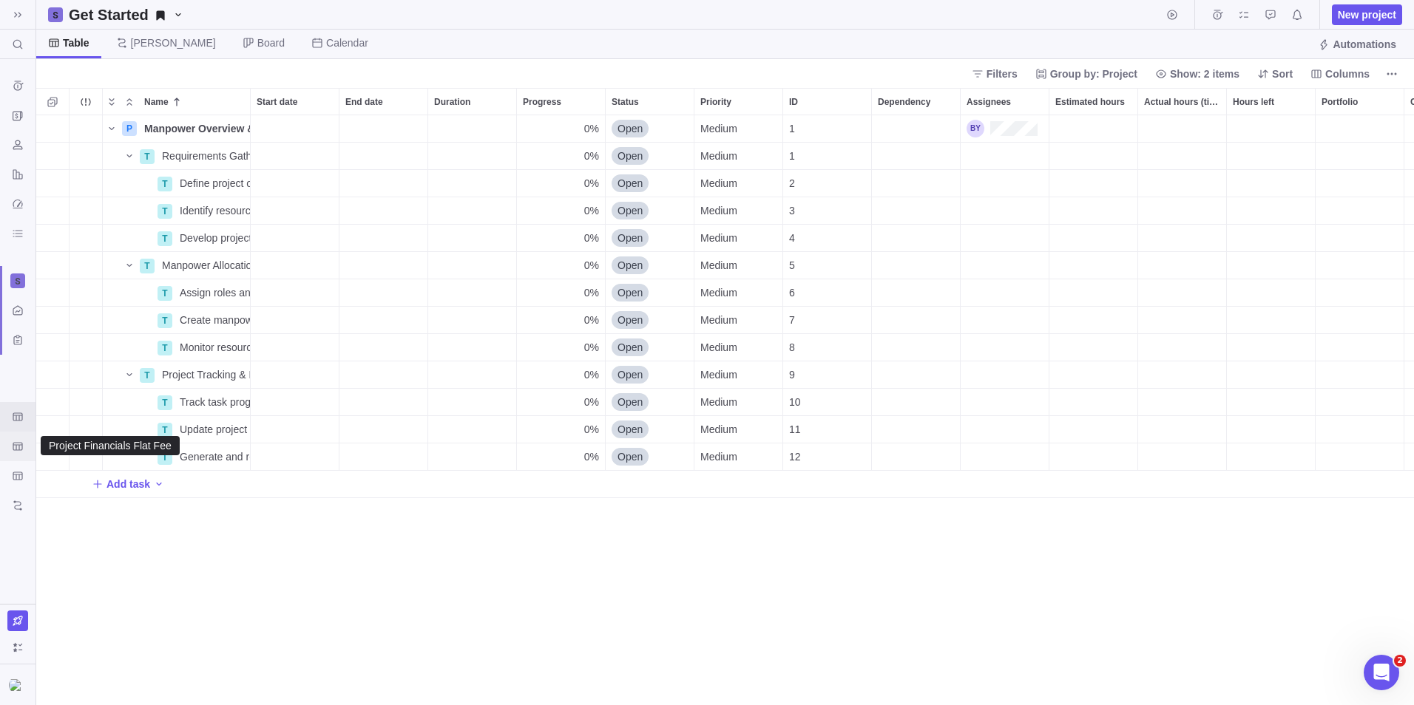
scroll to position [579, 1366]
click at [14, 451] on icon "Project Financials Flat Fee" at bounding box center [18, 447] width 12 height 12
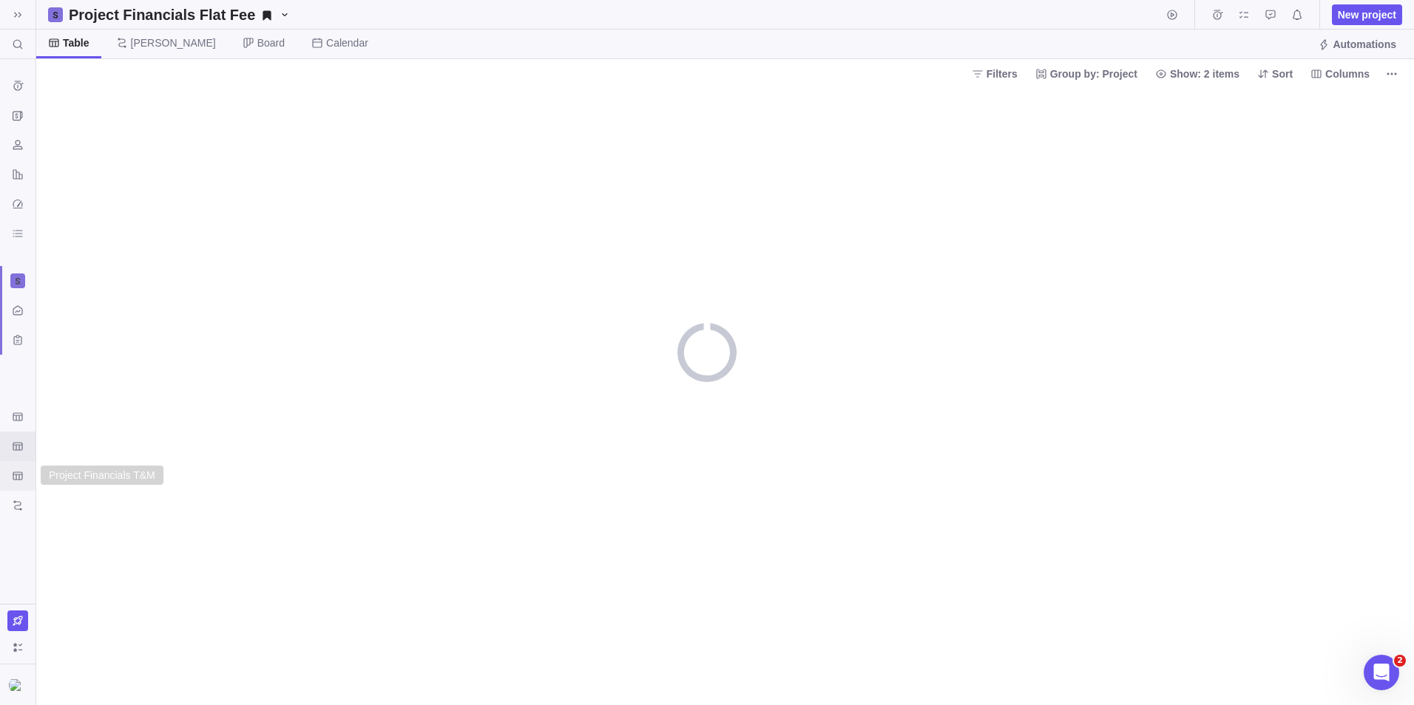
click at [20, 483] on div "Project Financials T&M" at bounding box center [18, 476] width 24 height 24
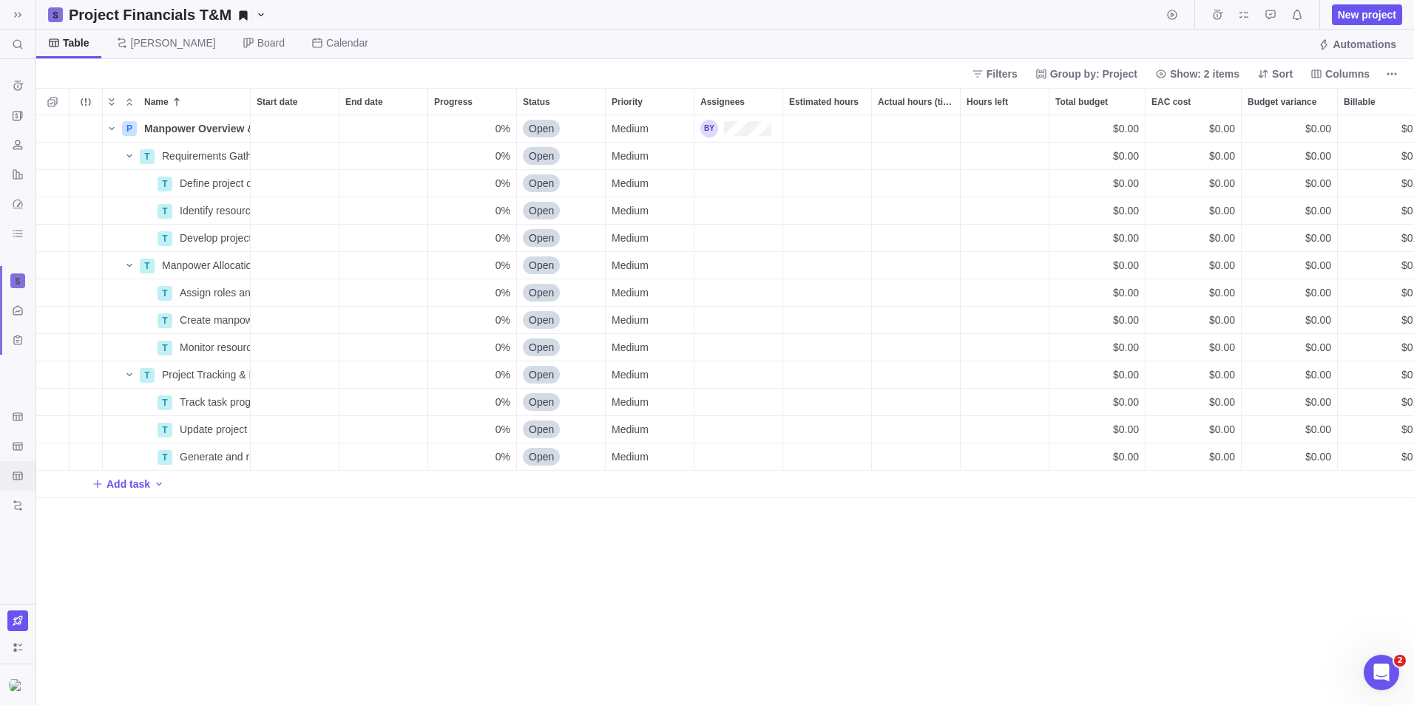
scroll to position [12, 12]
